Goal: Transaction & Acquisition: Purchase product/service

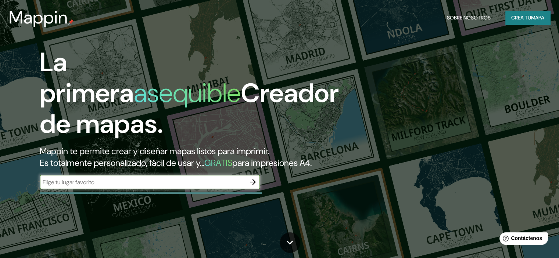
click at [133, 190] on div "​" at bounding box center [150, 182] width 221 height 15
type input "La merced, perú"
click at [251, 187] on icon "button" at bounding box center [253, 182] width 9 height 9
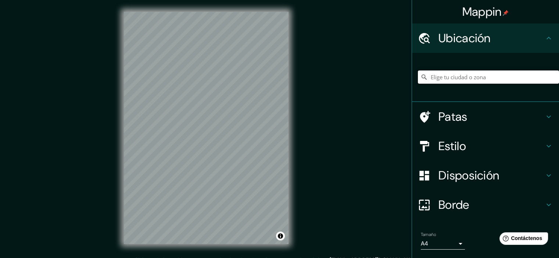
click at [435, 76] on input "Elige tu ciudad o zona" at bounding box center [488, 77] width 141 height 13
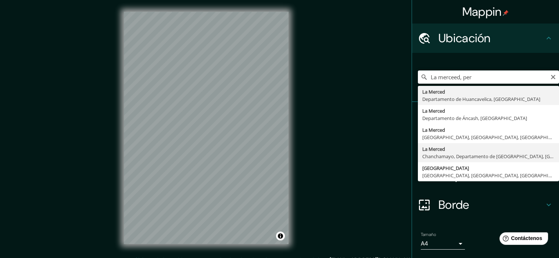
type input "La Merced, Chanchamayo, Departamento de Junín, Perú"
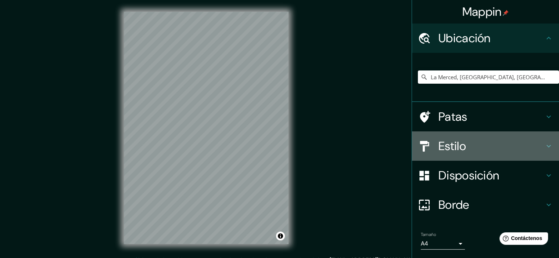
click at [444, 153] on font "Estilo" at bounding box center [453, 146] width 28 height 15
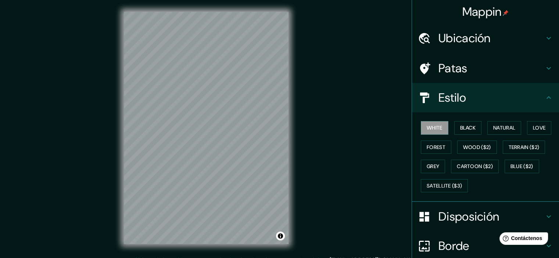
click at [461, 218] on font "Disposición" at bounding box center [469, 216] width 61 height 15
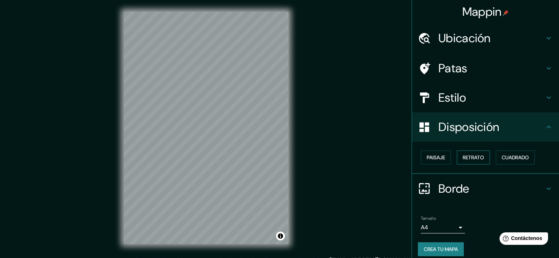
click at [476, 157] on font "Retrato" at bounding box center [473, 157] width 21 height 7
click at [435, 160] on font "Paisaje" at bounding box center [436, 157] width 18 height 7
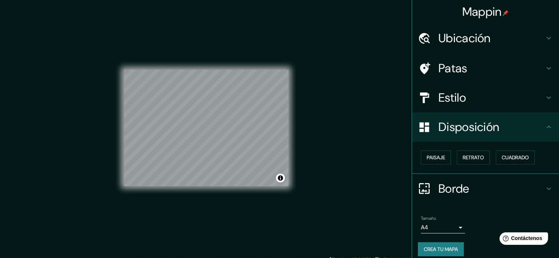
click at [461, 225] on div "Tamaño A4 single" at bounding box center [485, 225] width 135 height 24
click at [453, 229] on body "Mappin Ubicación La Merced, Chanchamayo, Departamento de Junín, Perú Patas Esti…" at bounding box center [279, 129] width 559 height 258
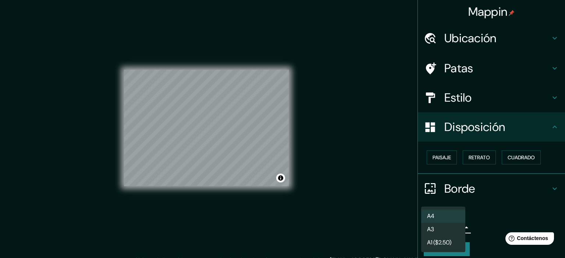
click at [451, 232] on li "A3" at bounding box center [443, 229] width 44 height 13
type input "a4"
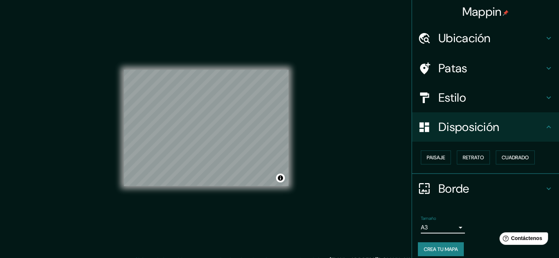
click at [440, 249] on font "Crea tu mapa" at bounding box center [441, 249] width 34 height 7
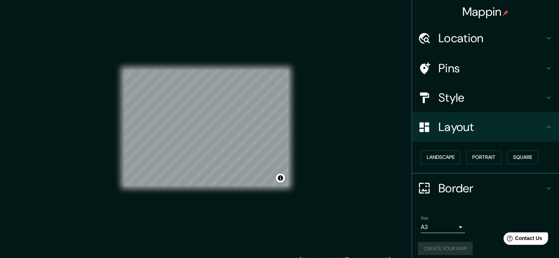
click at [463, 95] on h4 "Style" at bounding box center [492, 97] width 106 height 15
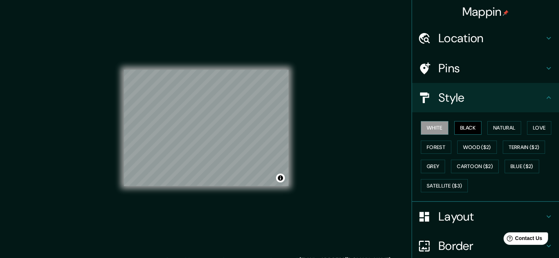
click at [470, 129] on button "Black" at bounding box center [468, 128] width 28 height 14
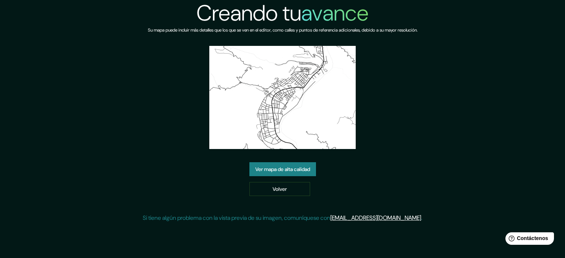
click at [286, 168] on font "Ver mapa de alta calidad" at bounding box center [282, 169] width 55 height 7
